Goal: Task Accomplishment & Management: Use online tool/utility

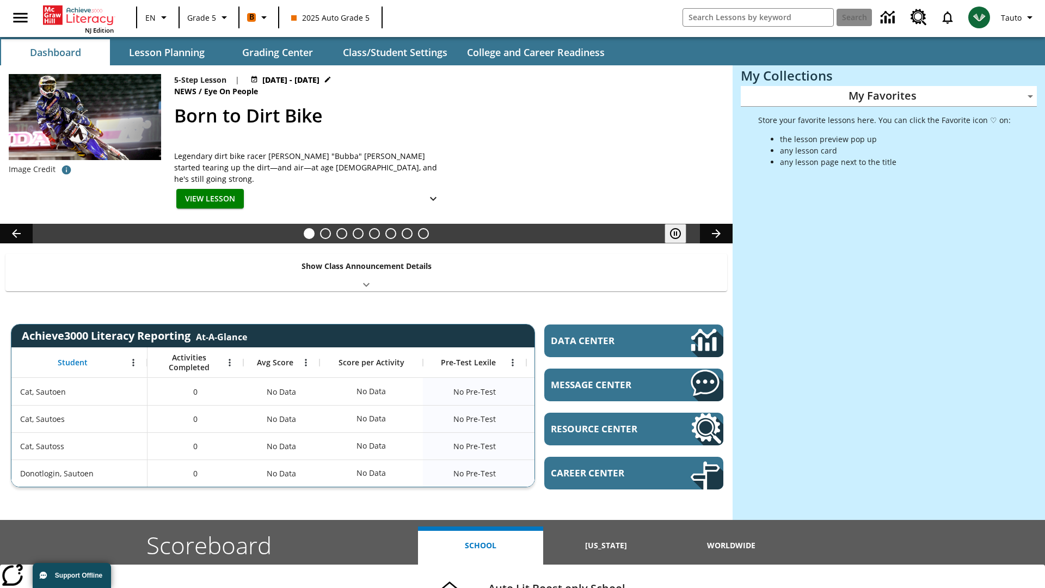
click at [889, 96] on body "Skip to main content NJ Edition EN Grade 5 B 2025 Auto Grade 5 Search Tauto Das…" at bounding box center [522, 434] width 1045 height 868
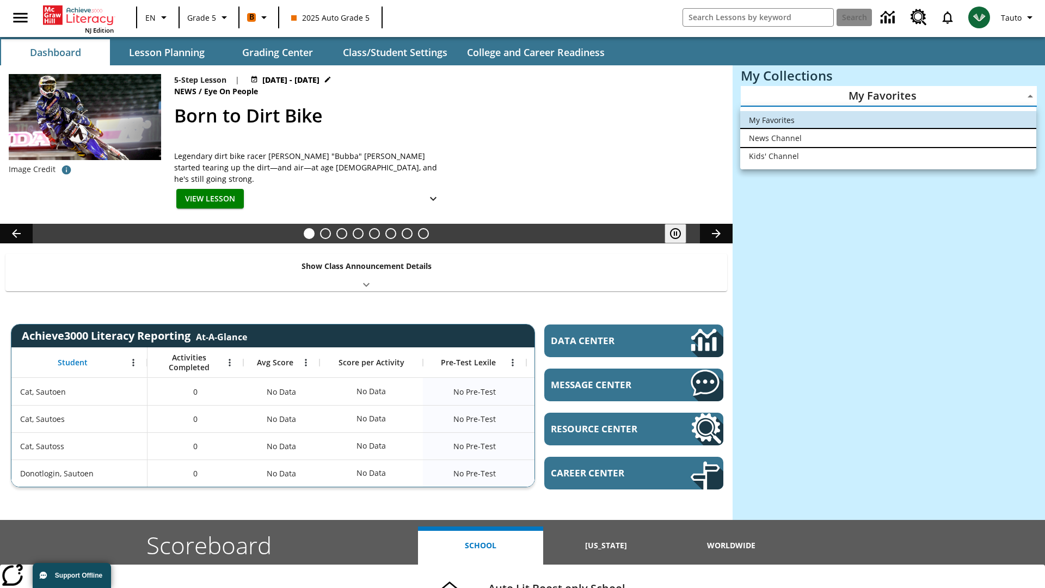
click at [888, 138] on li "News Channel" at bounding box center [888, 138] width 296 height 18
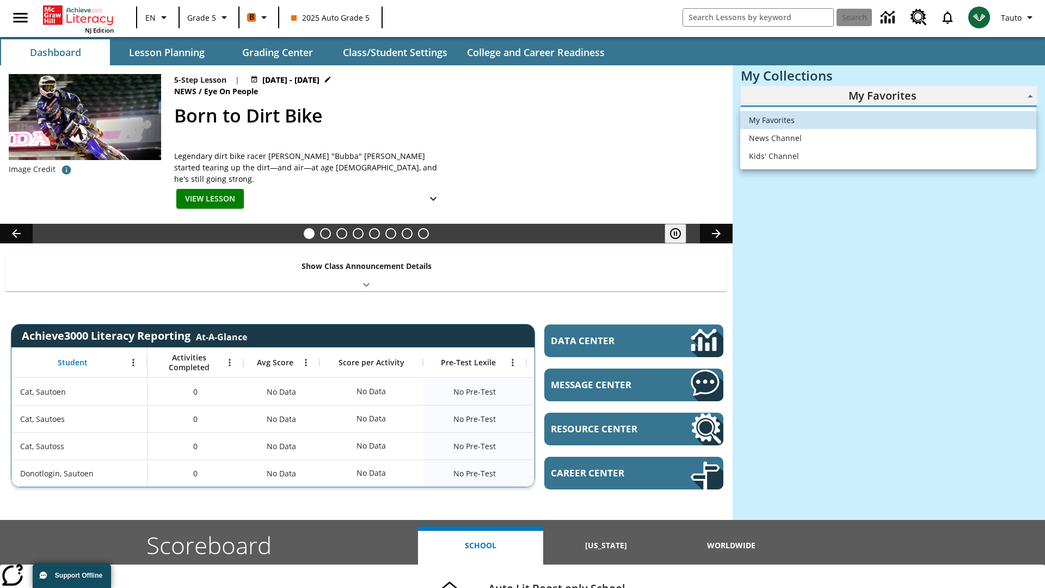
type input "120"
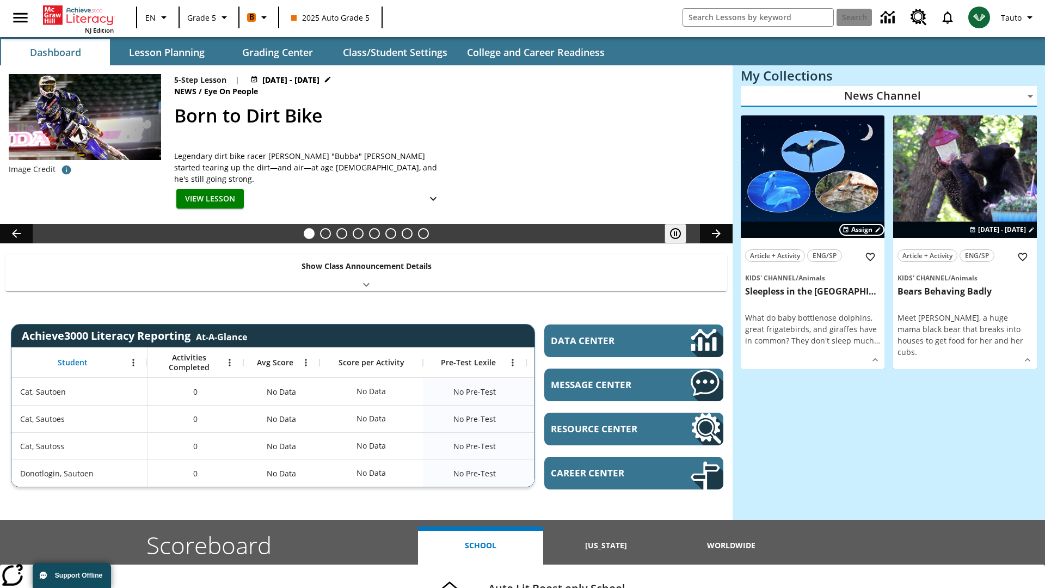
click at [862, 229] on span "Assign" at bounding box center [861, 230] width 21 height 10
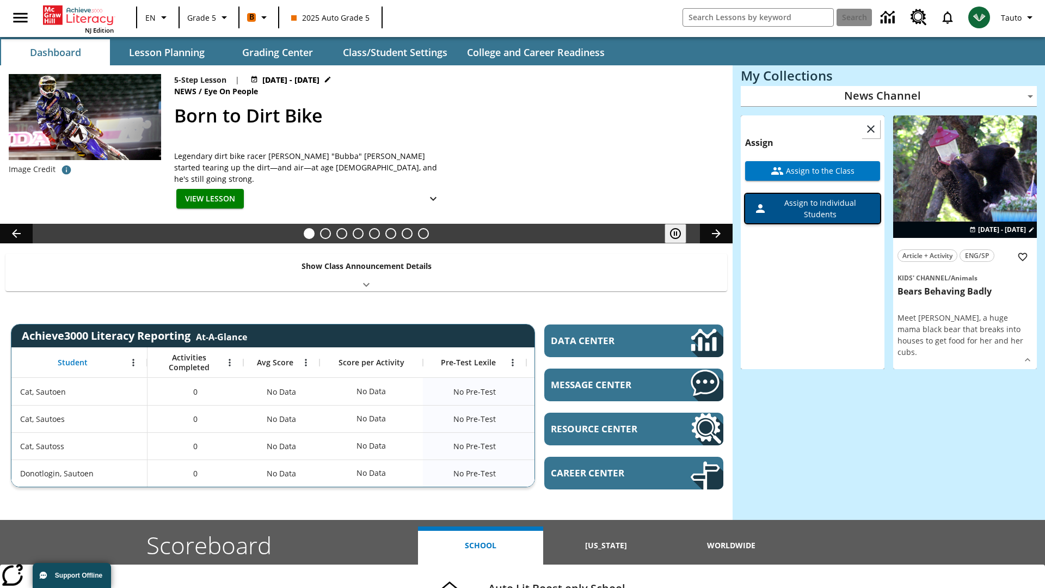
click at [813, 208] on span "Assign to Individual Students" at bounding box center [819, 208] width 104 height 23
